Goal: Information Seeking & Learning: Find specific fact

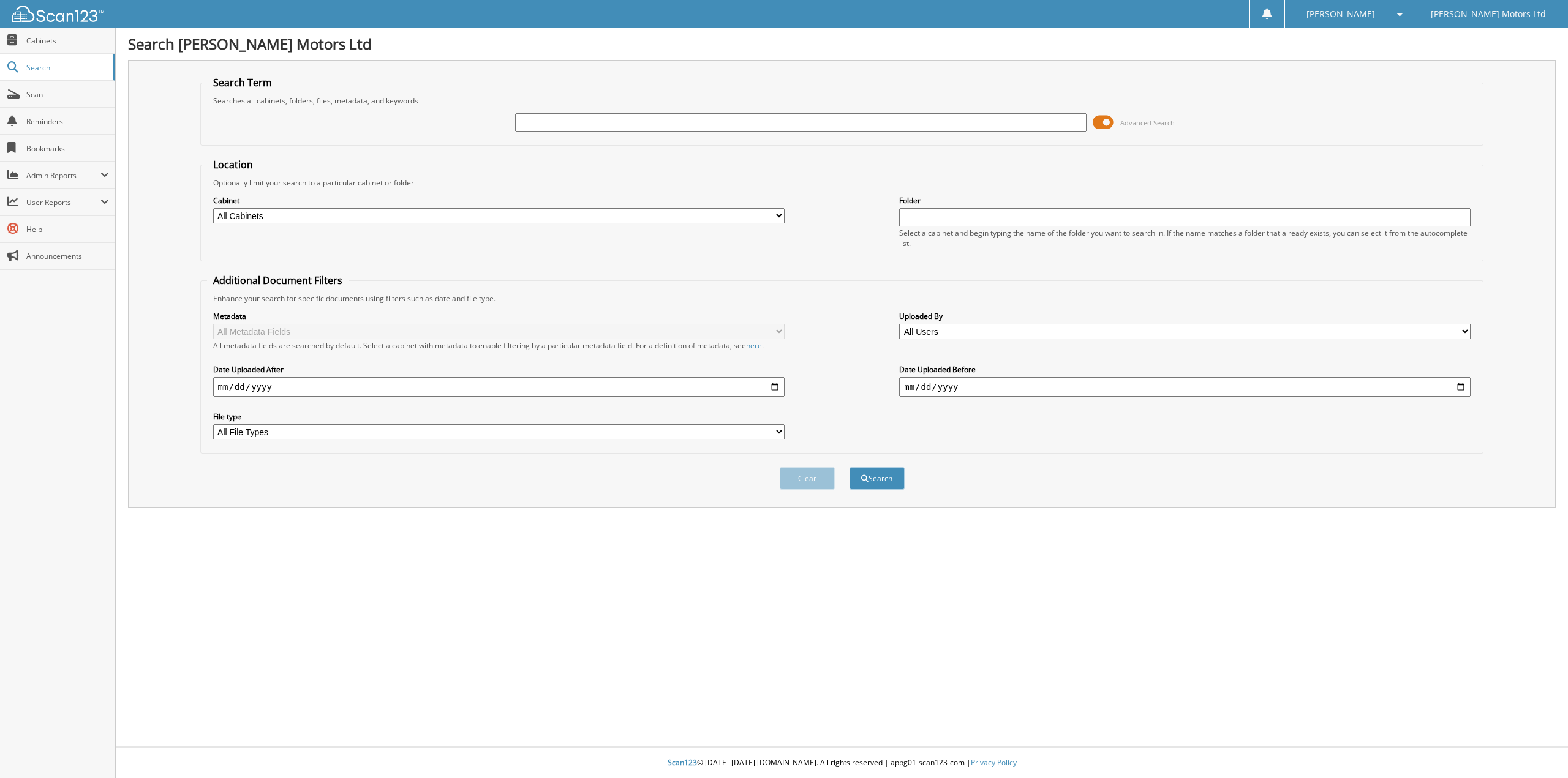
click at [612, 122] on input "text" at bounding box center [801, 122] width 571 height 18
type input "THE WIGHT"
click at [850, 467] on button "Search" at bounding box center [877, 478] width 55 height 23
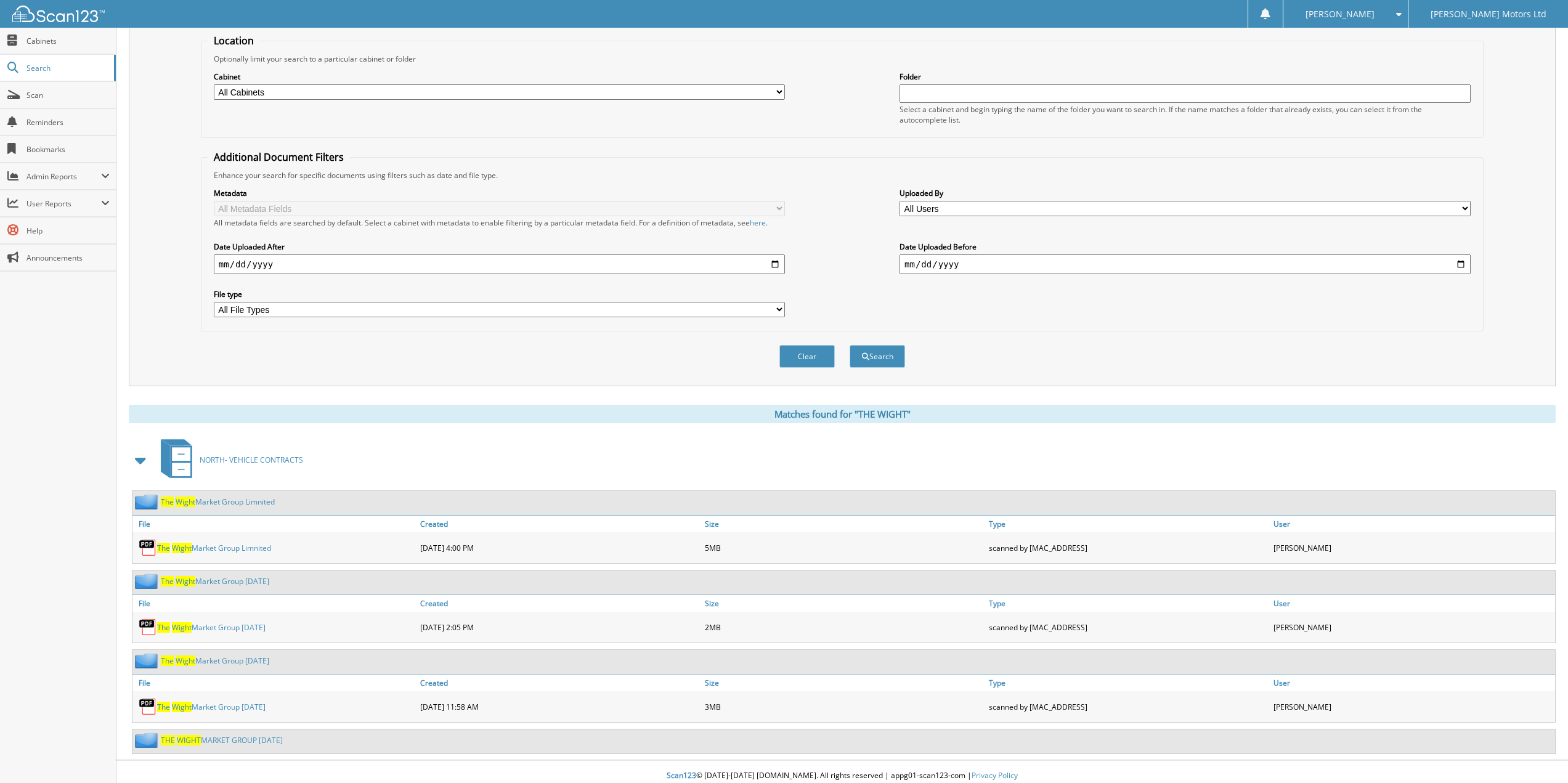
scroll to position [134, 0]
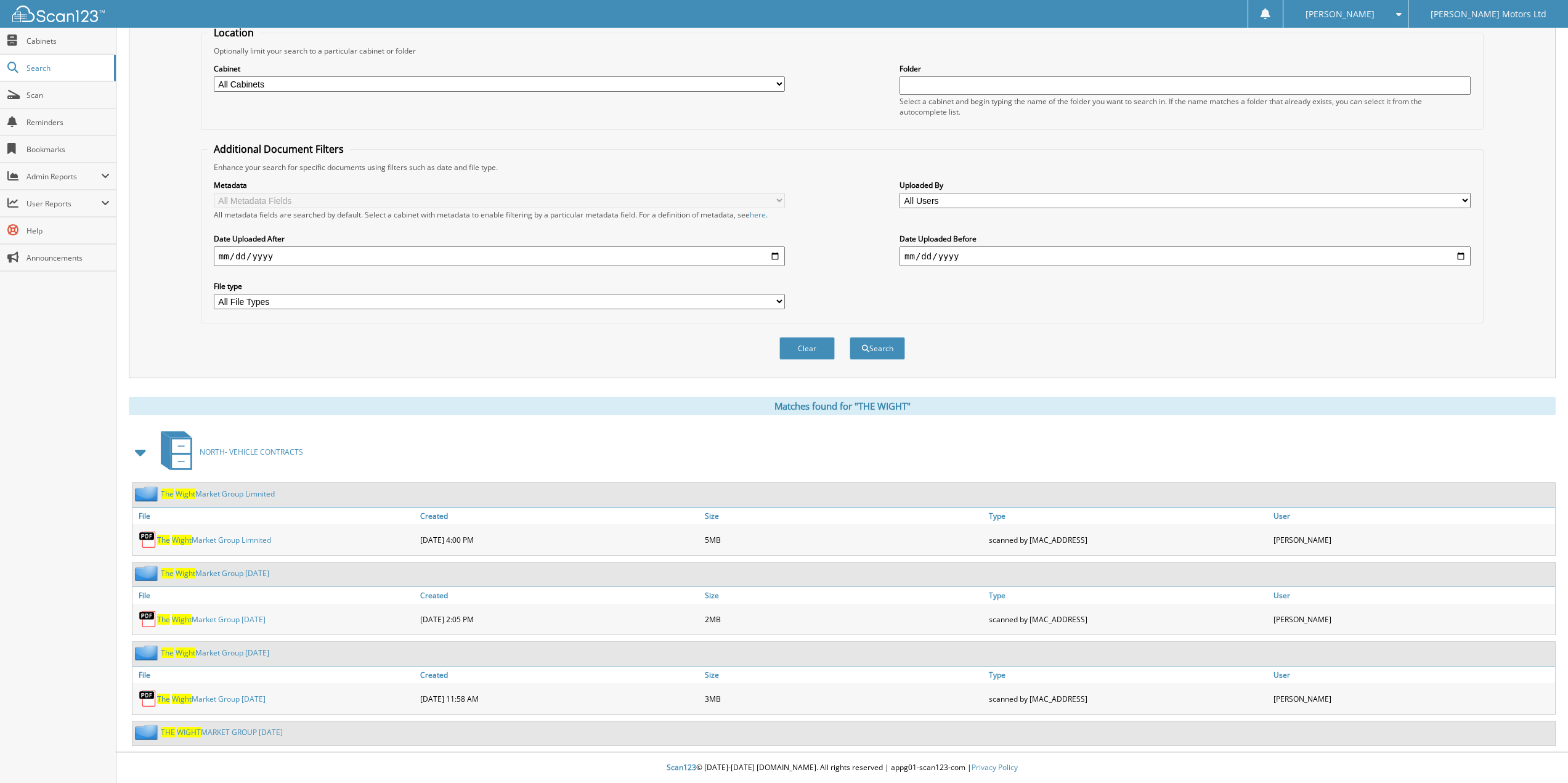
click at [246, 539] on link "The Wight Market Group Limnited" at bounding box center [214, 540] width 114 height 11
click at [40, 69] on span "Search" at bounding box center [67, 68] width 81 height 11
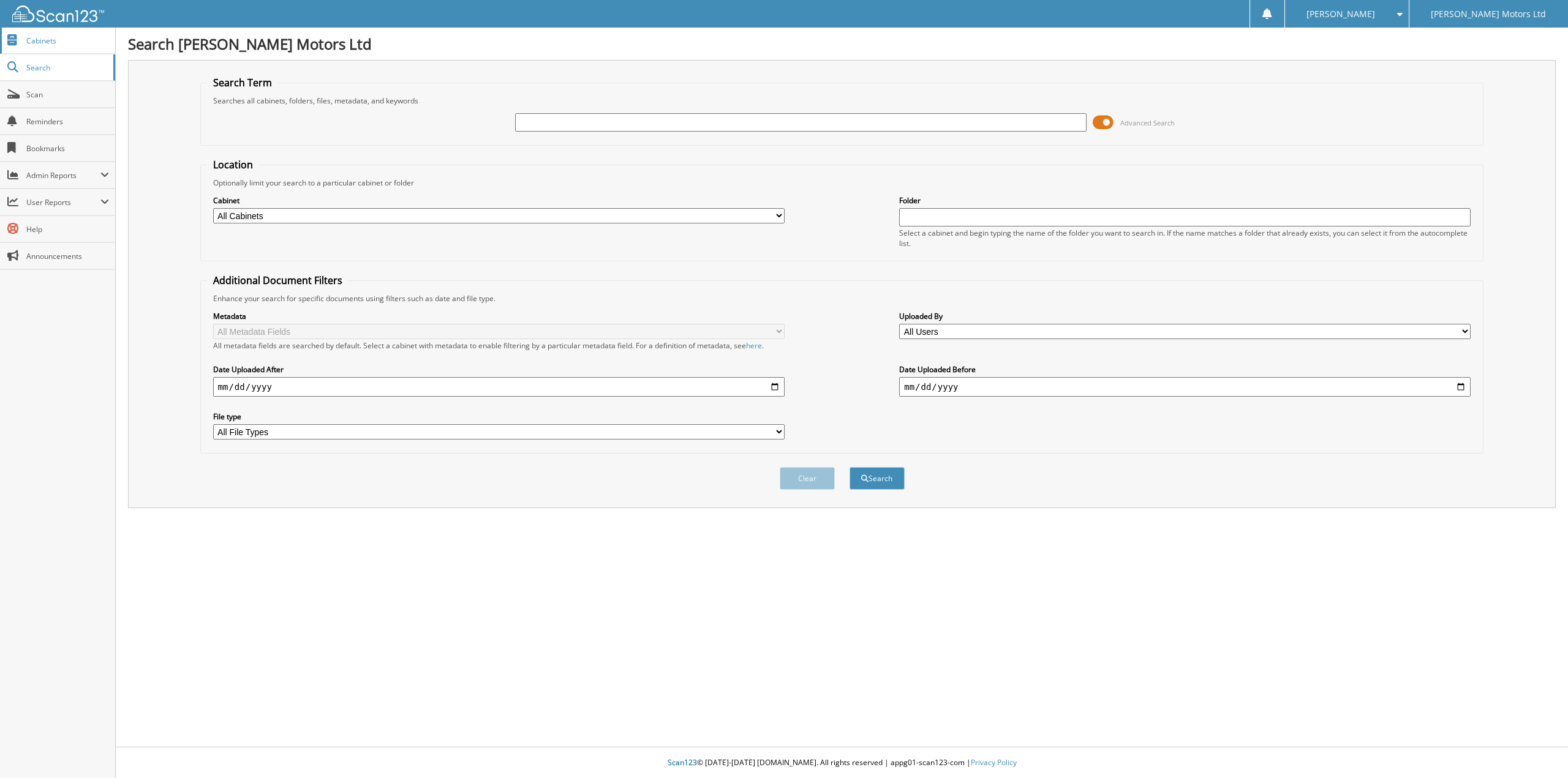
click at [39, 43] on span "Cabinets" at bounding box center [68, 41] width 82 height 10
click at [38, 39] on span "Cabinets" at bounding box center [68, 41] width 82 height 10
type input "the wight"
click at [884, 487] on button "Search" at bounding box center [877, 478] width 55 height 23
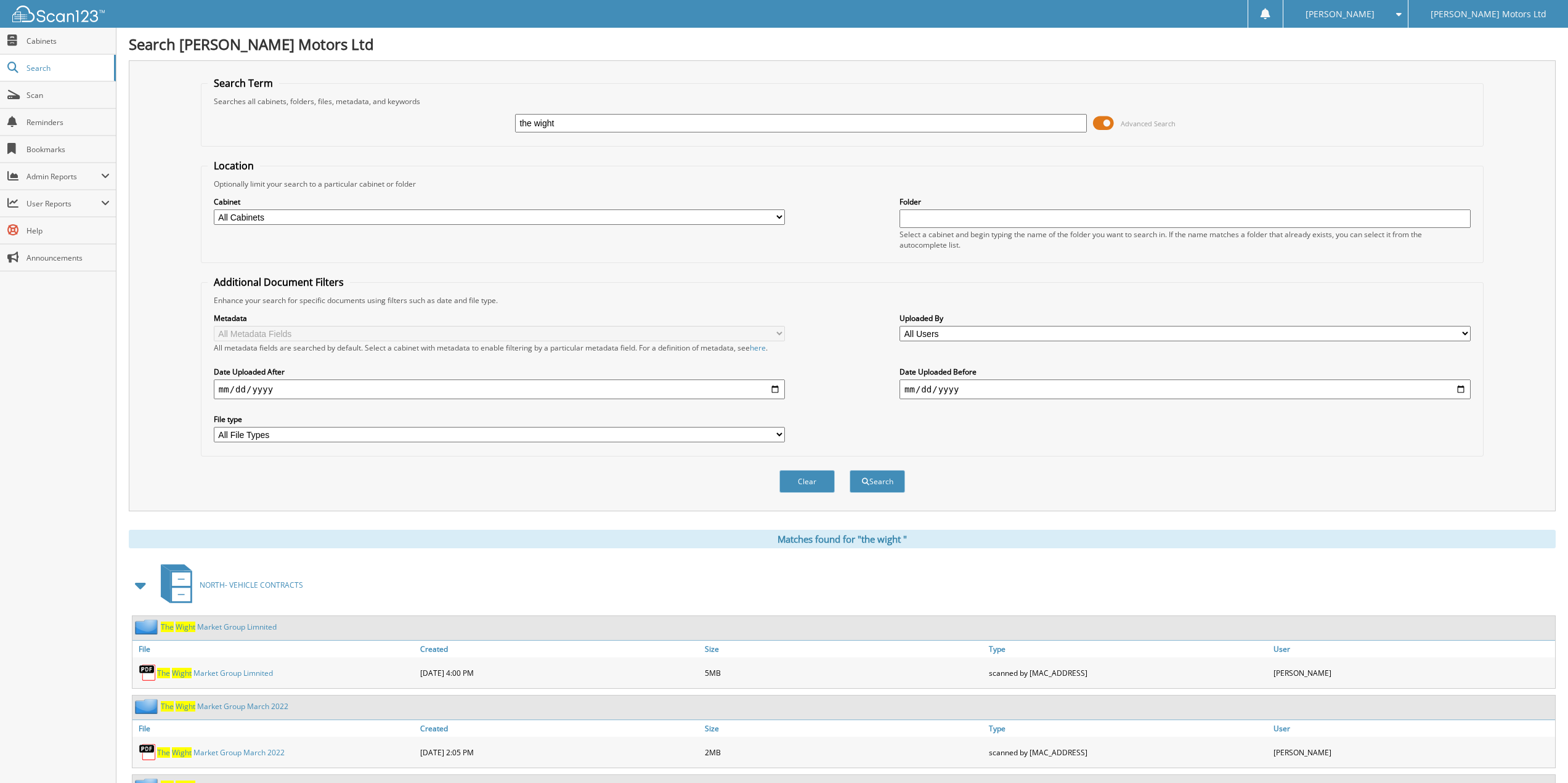
drag, startPoint x: 591, startPoint y: 124, endPoint x: 466, endPoint y: 124, distance: 125.0
click at [466, 124] on div "the wight Advanced Search" at bounding box center [842, 123] width 1269 height 33
paste input "1FT8W3BMXREF38112"
type input "1FT8W3BMXREF38112"
click at [873, 484] on button "Search" at bounding box center [878, 481] width 56 height 23
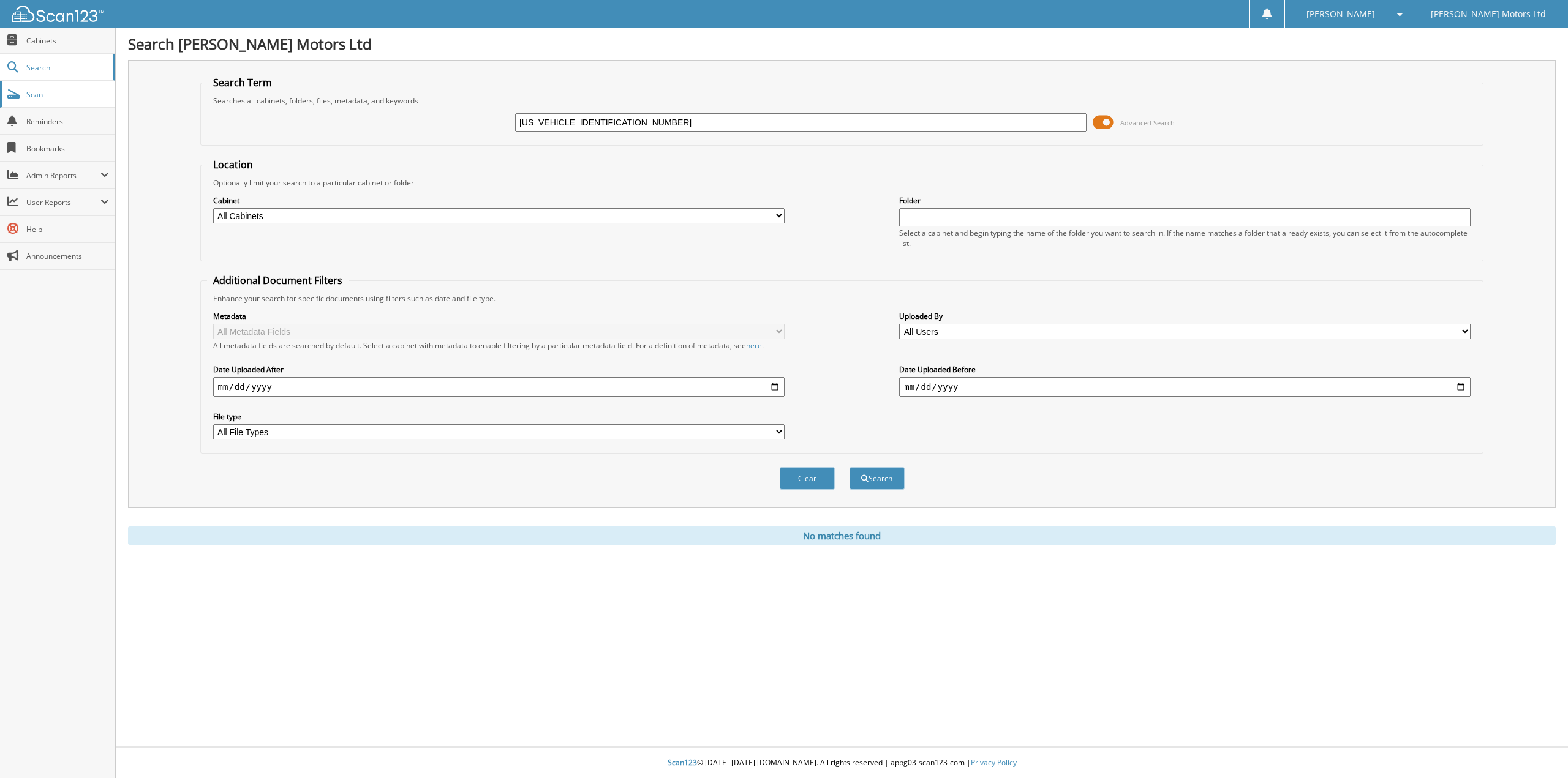
click at [35, 97] on span "Scan" at bounding box center [68, 94] width 82 height 10
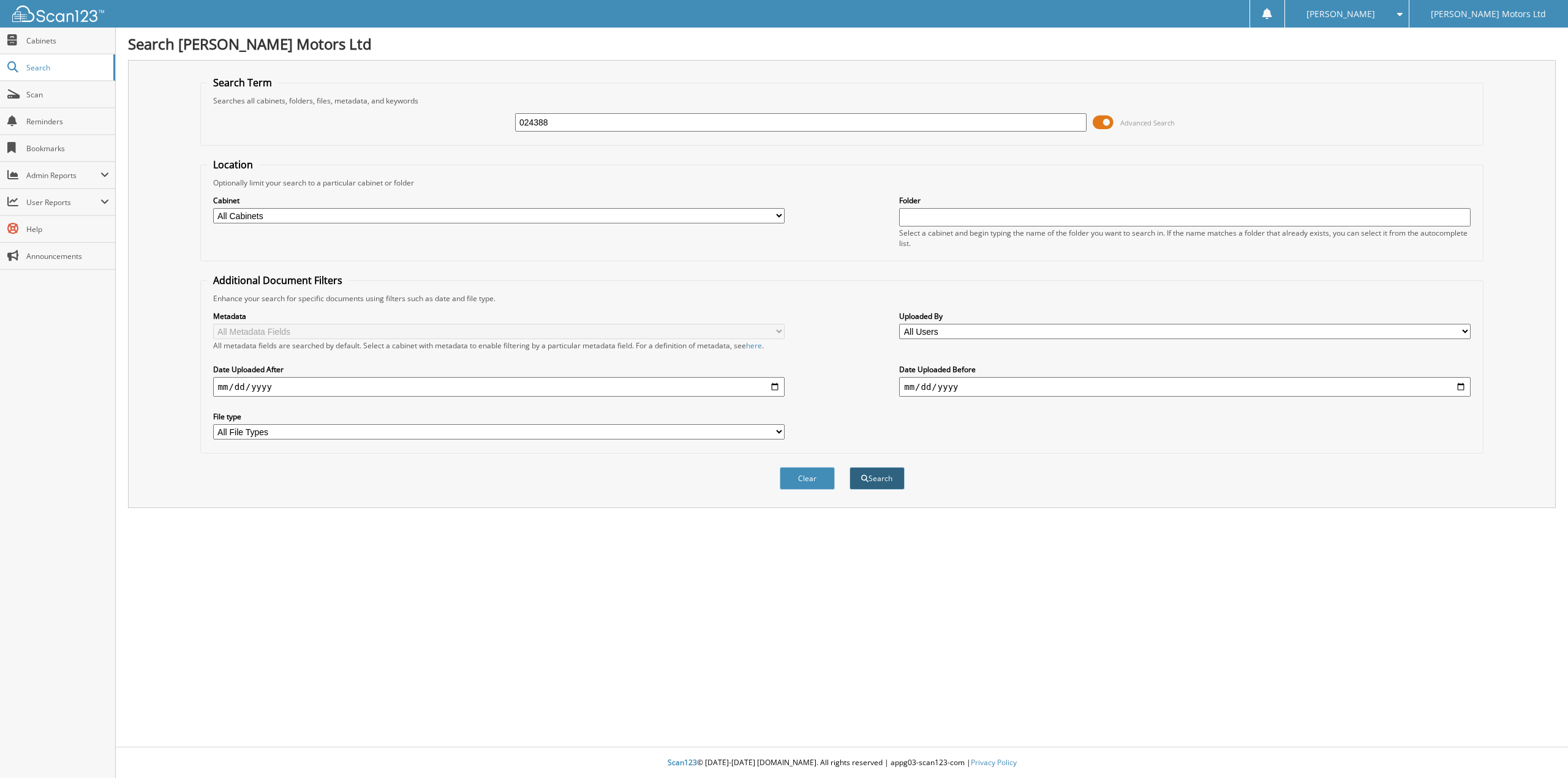
type input "024388"
click at [873, 480] on button "Search" at bounding box center [877, 478] width 55 height 23
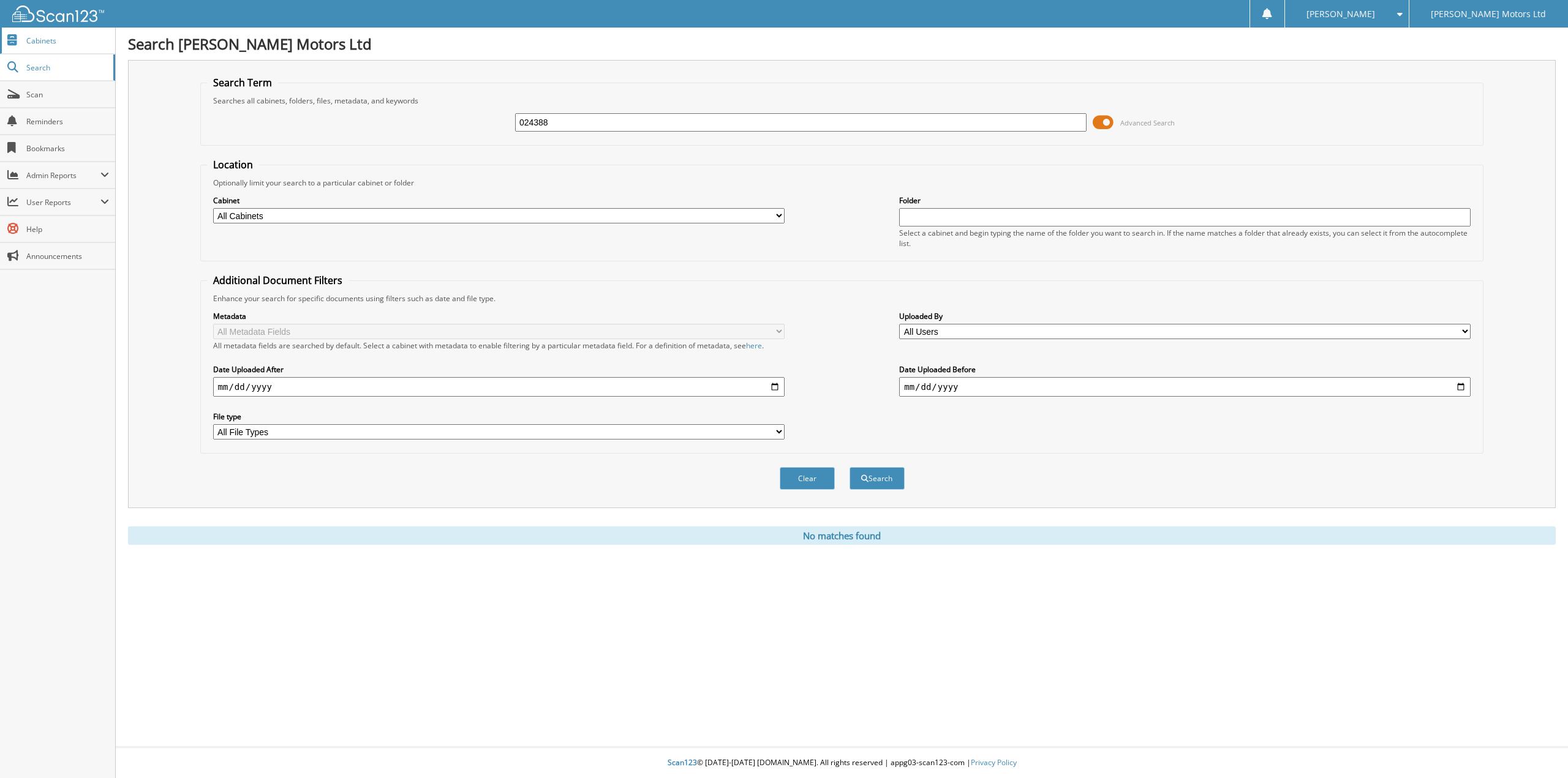
click at [53, 43] on span "Cabinets" at bounding box center [68, 41] width 82 height 10
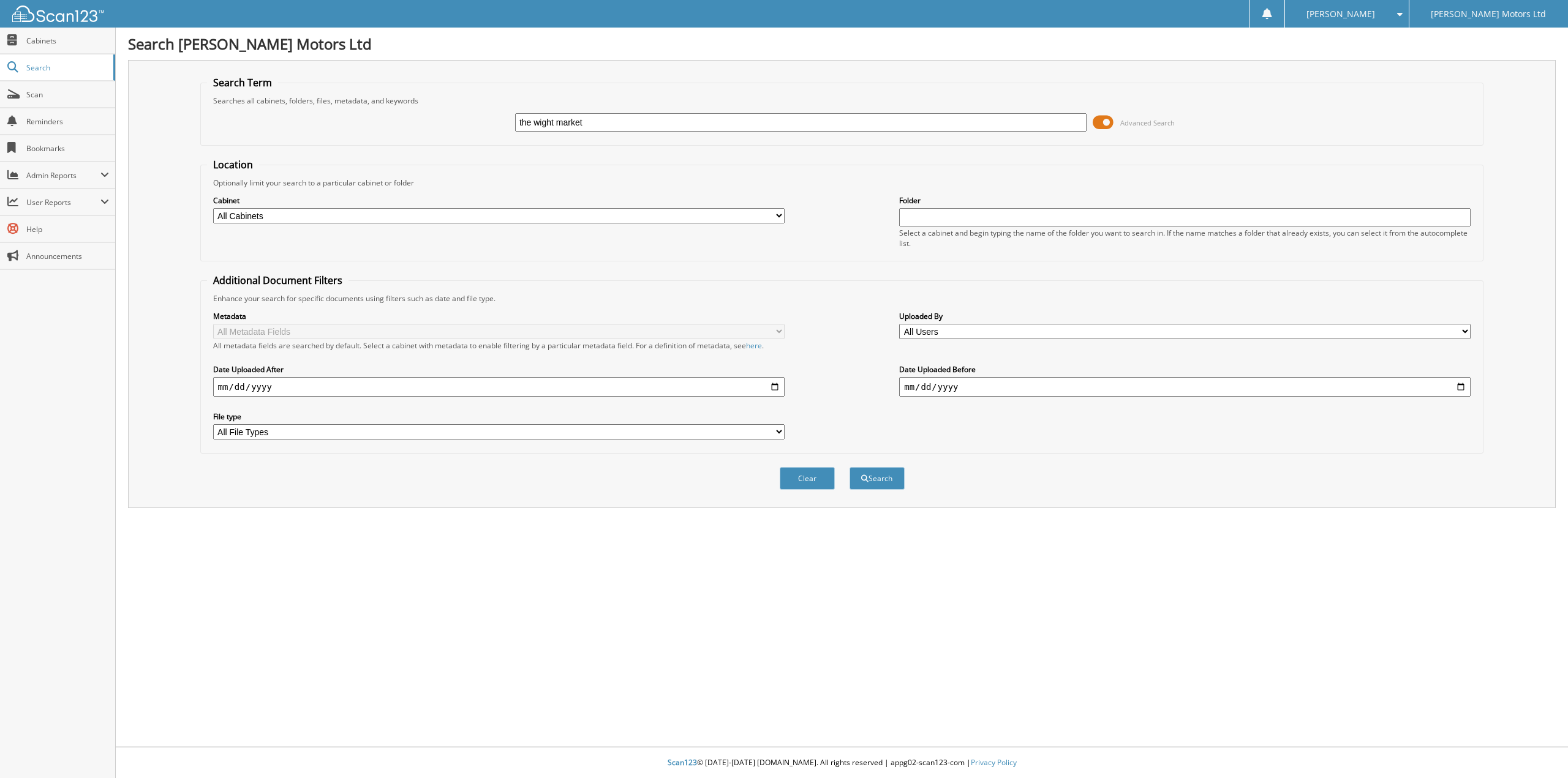
type input "the wight market"
click at [850, 467] on button "Search" at bounding box center [877, 478] width 55 height 23
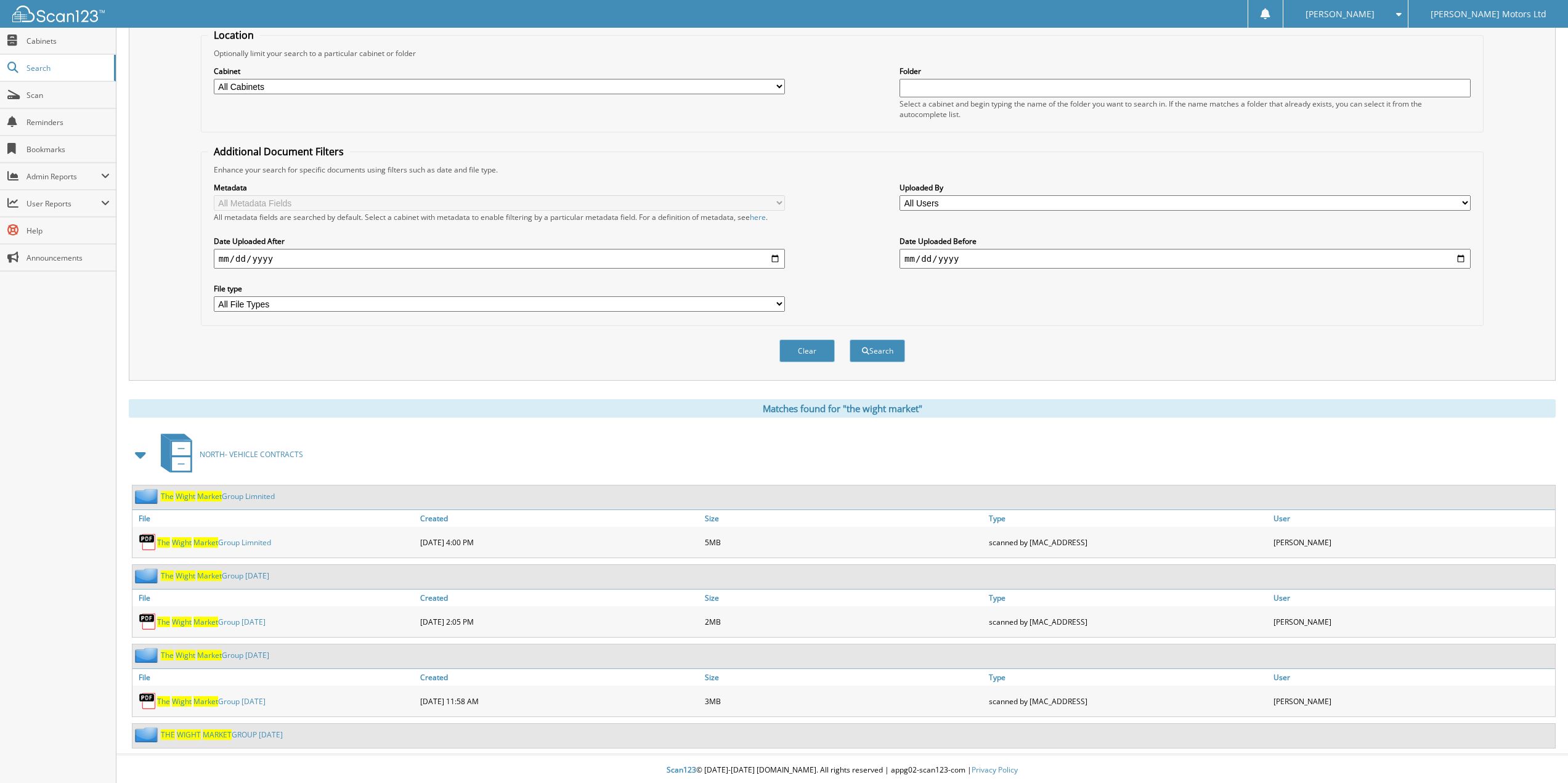
scroll to position [134, 0]
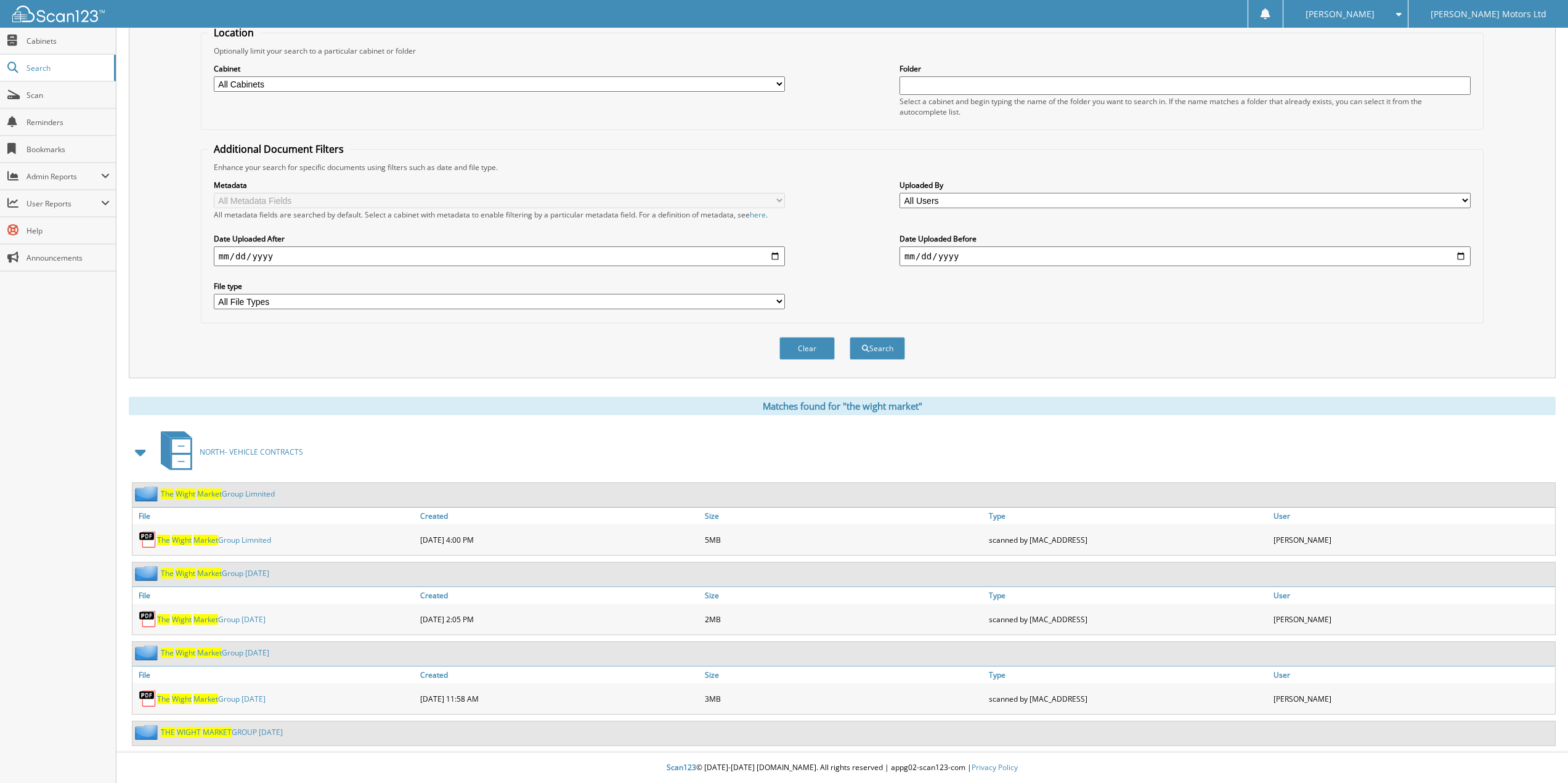
click at [254, 731] on link "THE WIGHT MARKET GROUP [DATE]" at bounding box center [221, 732] width 122 height 11
